Goal: Transaction & Acquisition: Purchase product/service

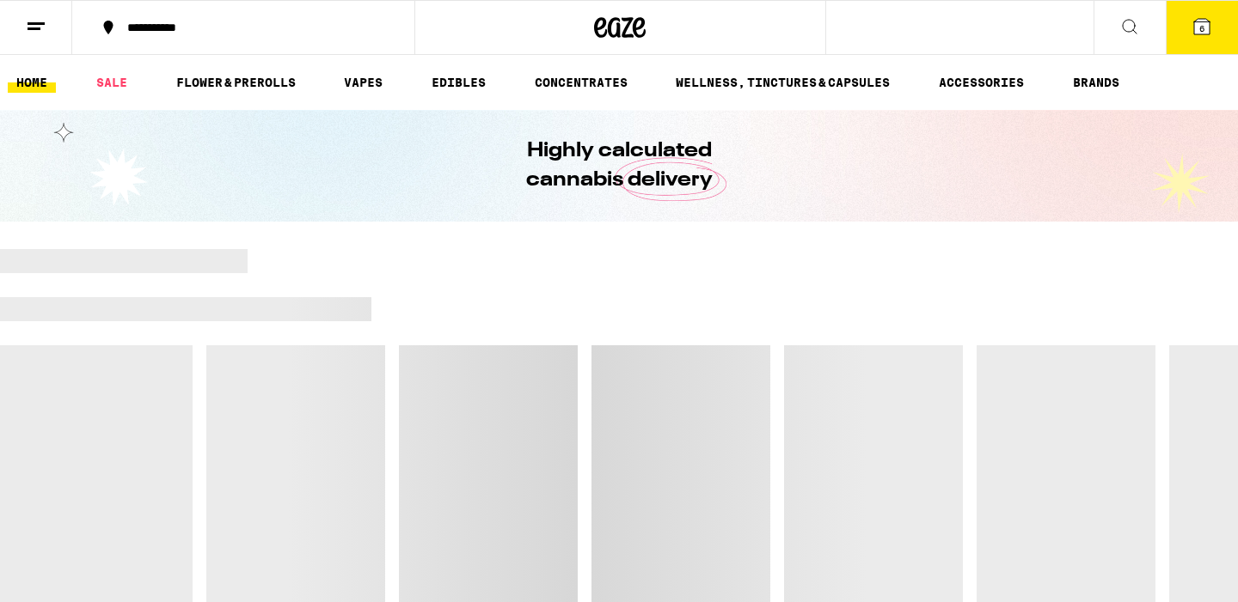
click at [1205, 31] on icon at bounding box center [1201, 26] width 15 height 15
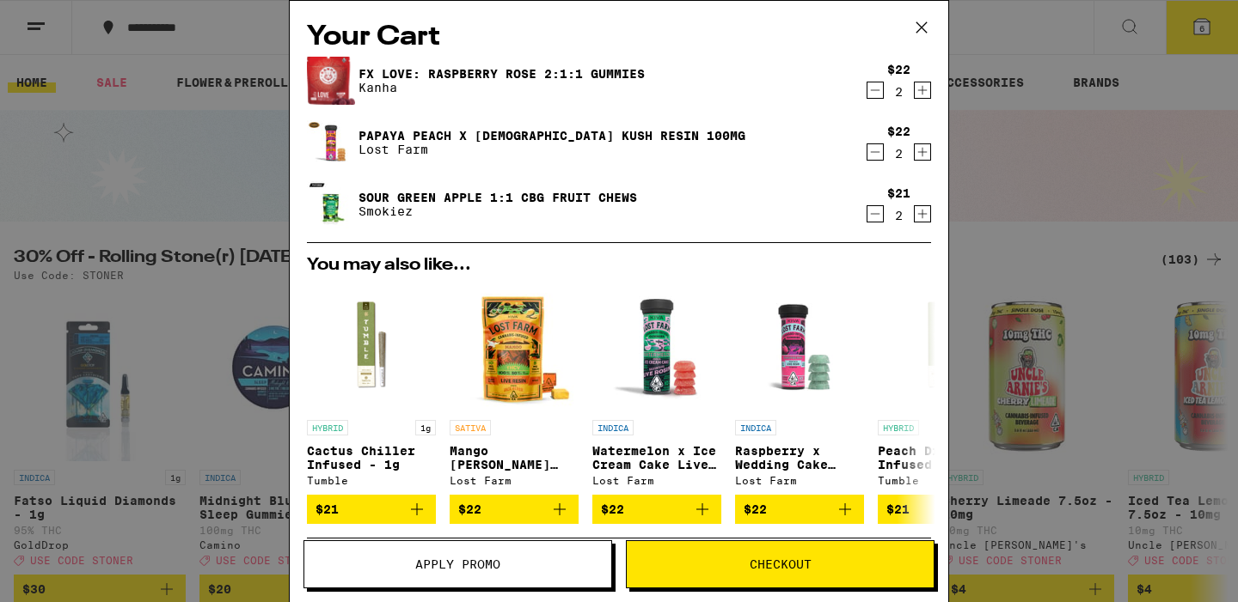
click at [879, 93] on icon "Decrement" at bounding box center [874, 90] width 15 height 21
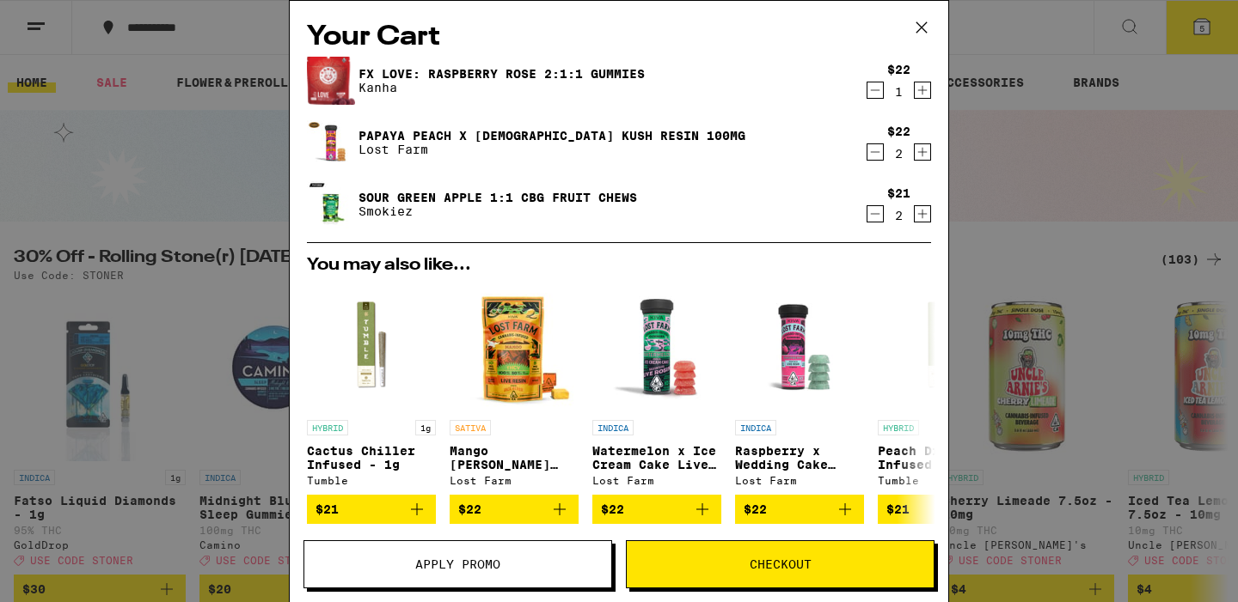
click at [879, 93] on icon "Decrement" at bounding box center [874, 90] width 15 height 21
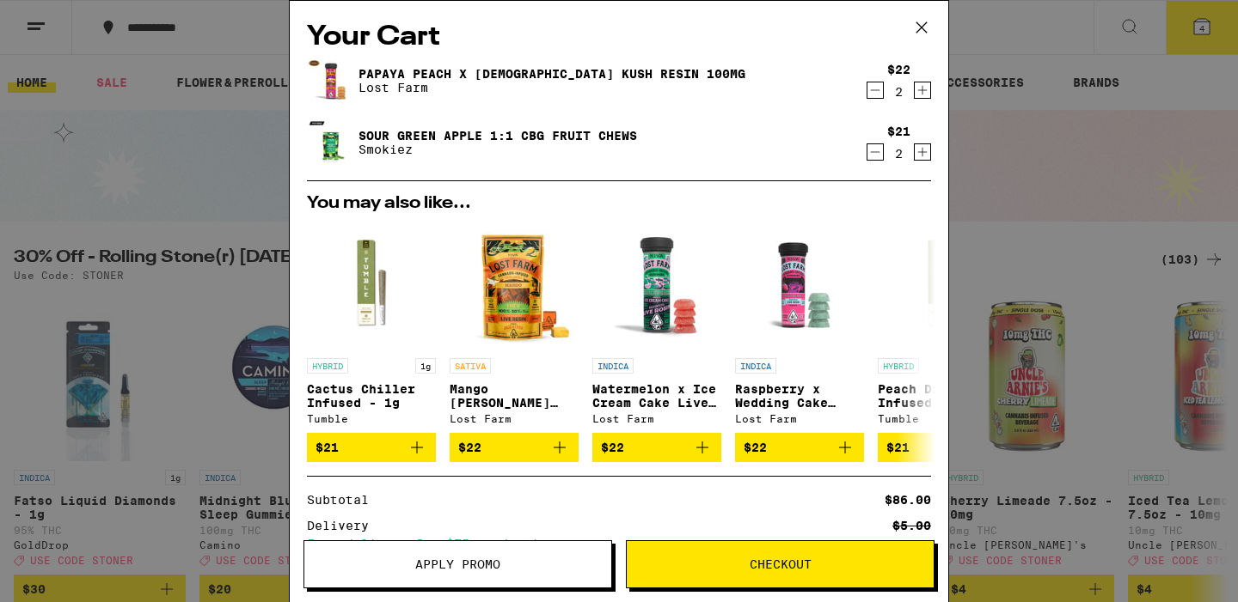
click at [923, 28] on icon at bounding box center [921, 28] width 26 height 26
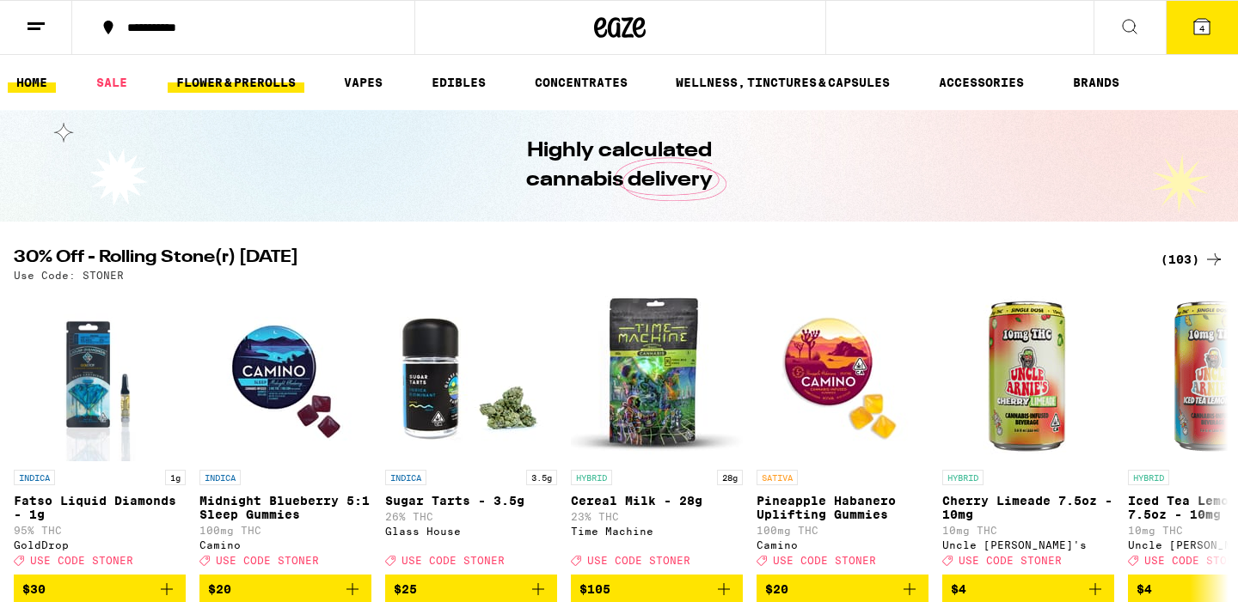
click at [275, 83] on link "FLOWER & PREROLLS" at bounding box center [236, 82] width 137 height 21
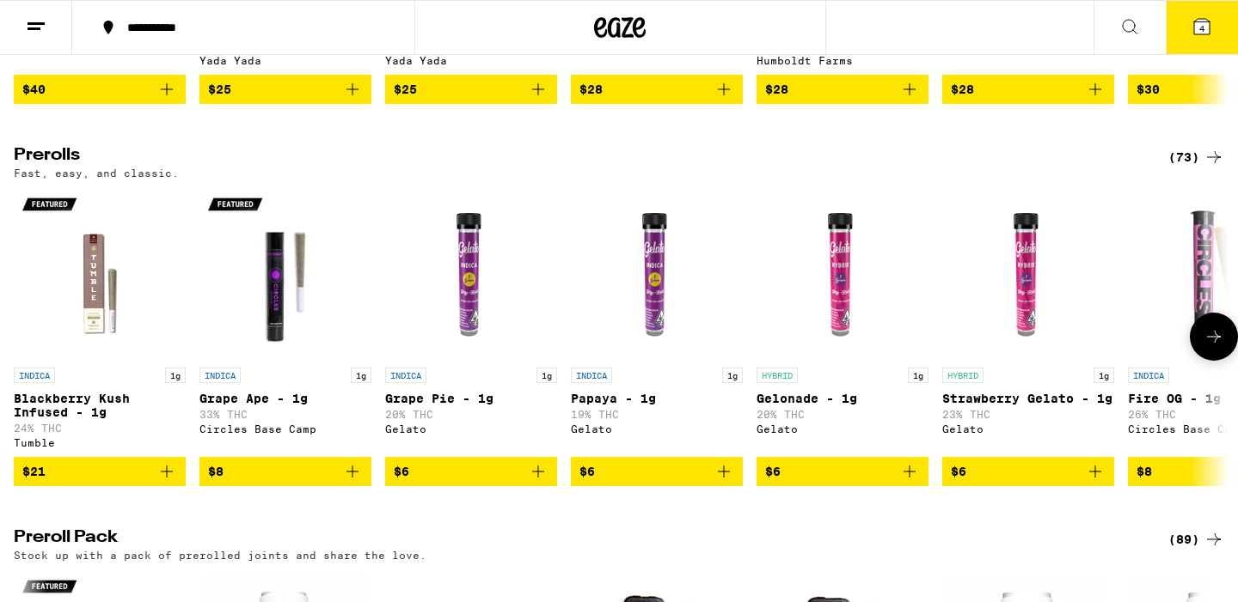
scroll to position [849, 0]
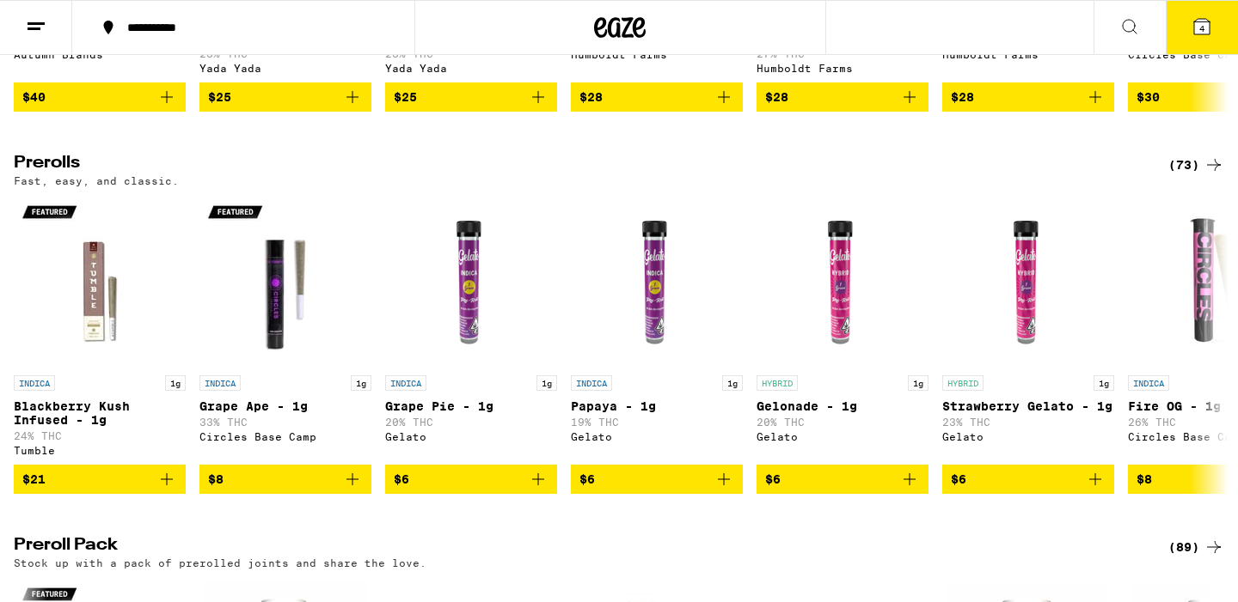
click at [1188, 175] on div "(73)" at bounding box center [1196, 165] width 56 height 21
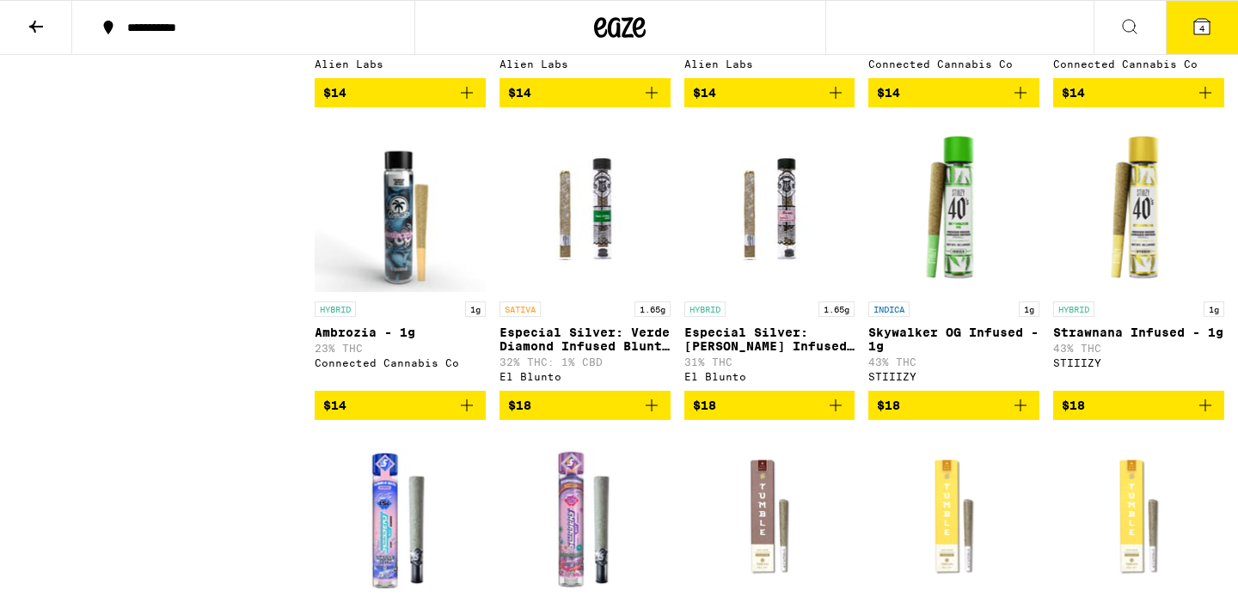
scroll to position [2382, 0]
